Goal: Find specific page/section: Find specific page/section

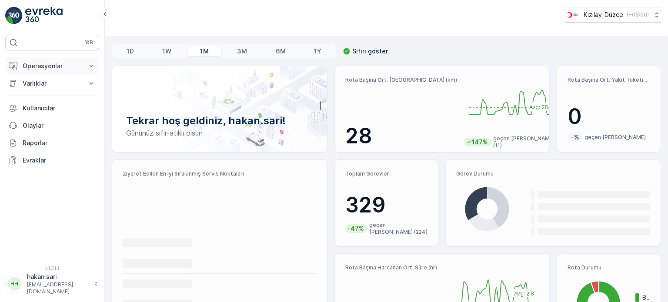
click at [46, 67] on p "Operasyonlar" at bounding box center [52, 66] width 59 height 9
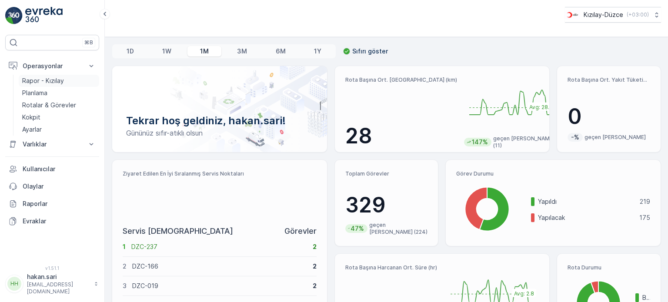
click at [37, 77] on p "Rapor - Kızılay" at bounding box center [43, 81] width 42 height 9
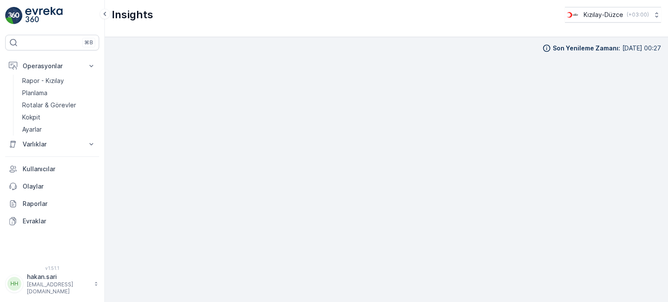
scroll to position [7, 0]
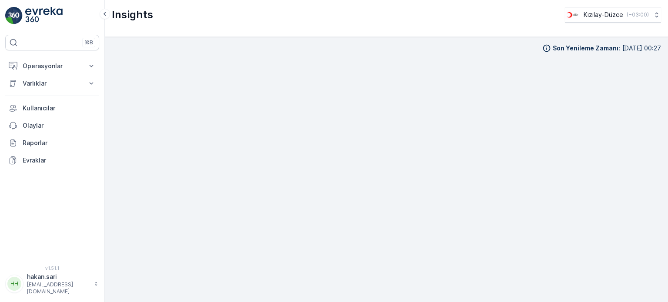
scroll to position [7, 0]
